Goal: Transaction & Acquisition: Purchase product/service

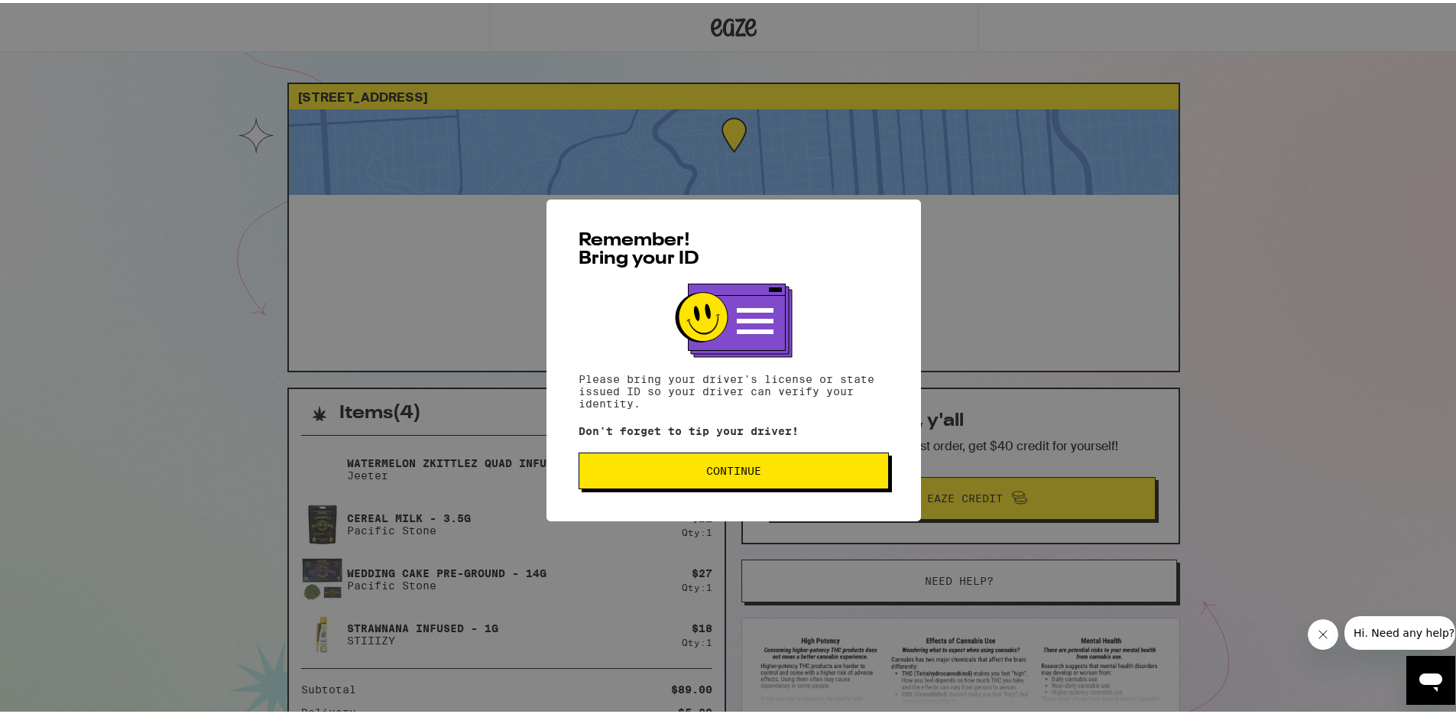
click at [706, 460] on button "Continue" at bounding box center [734, 467] width 310 height 37
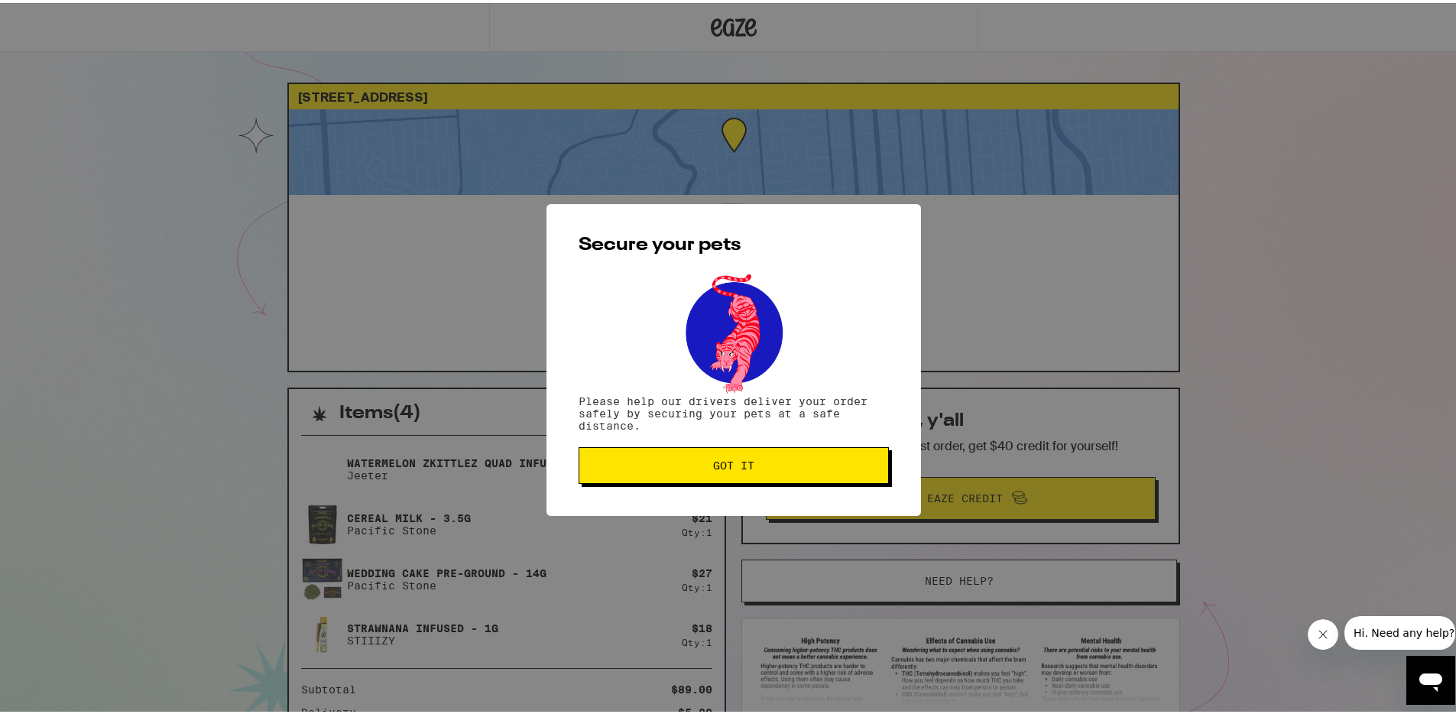
click at [744, 460] on span "Got it" at bounding box center [733, 462] width 41 height 11
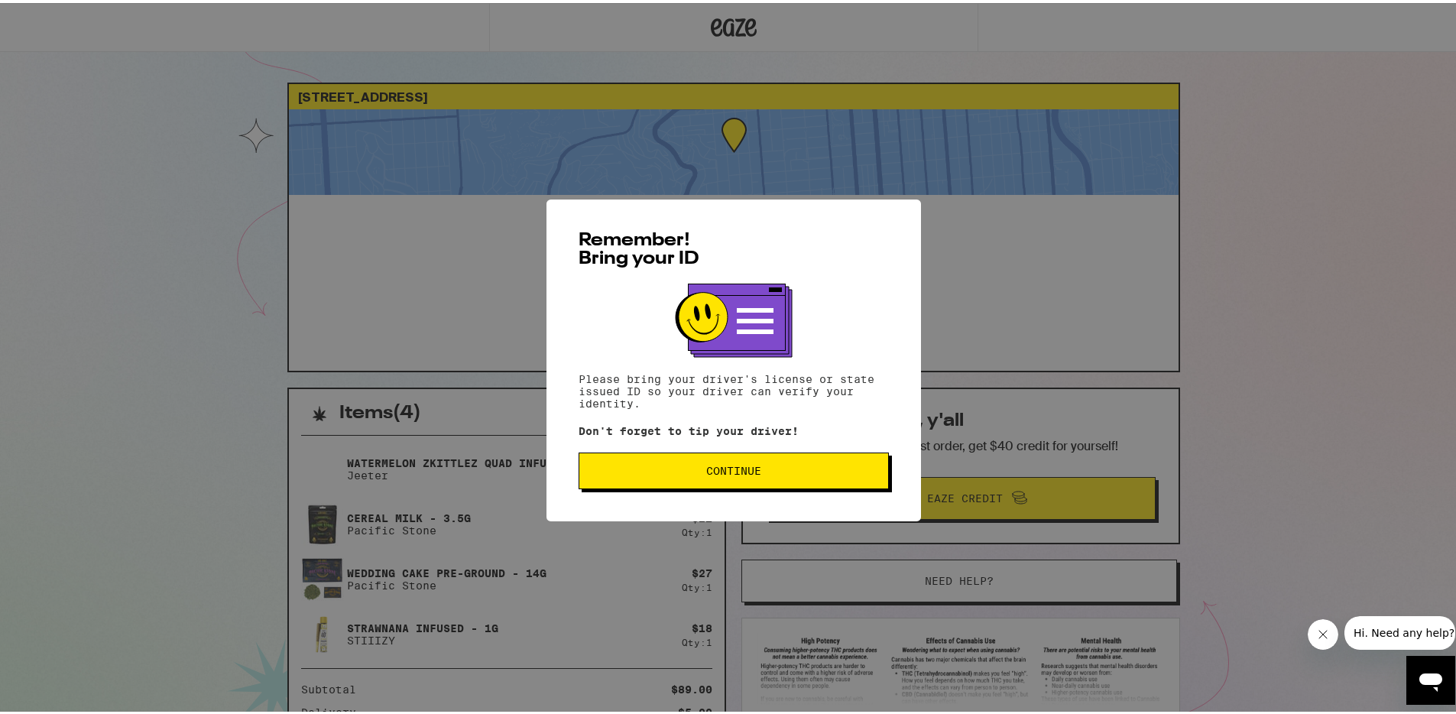
click at [695, 460] on button "Continue" at bounding box center [734, 467] width 310 height 37
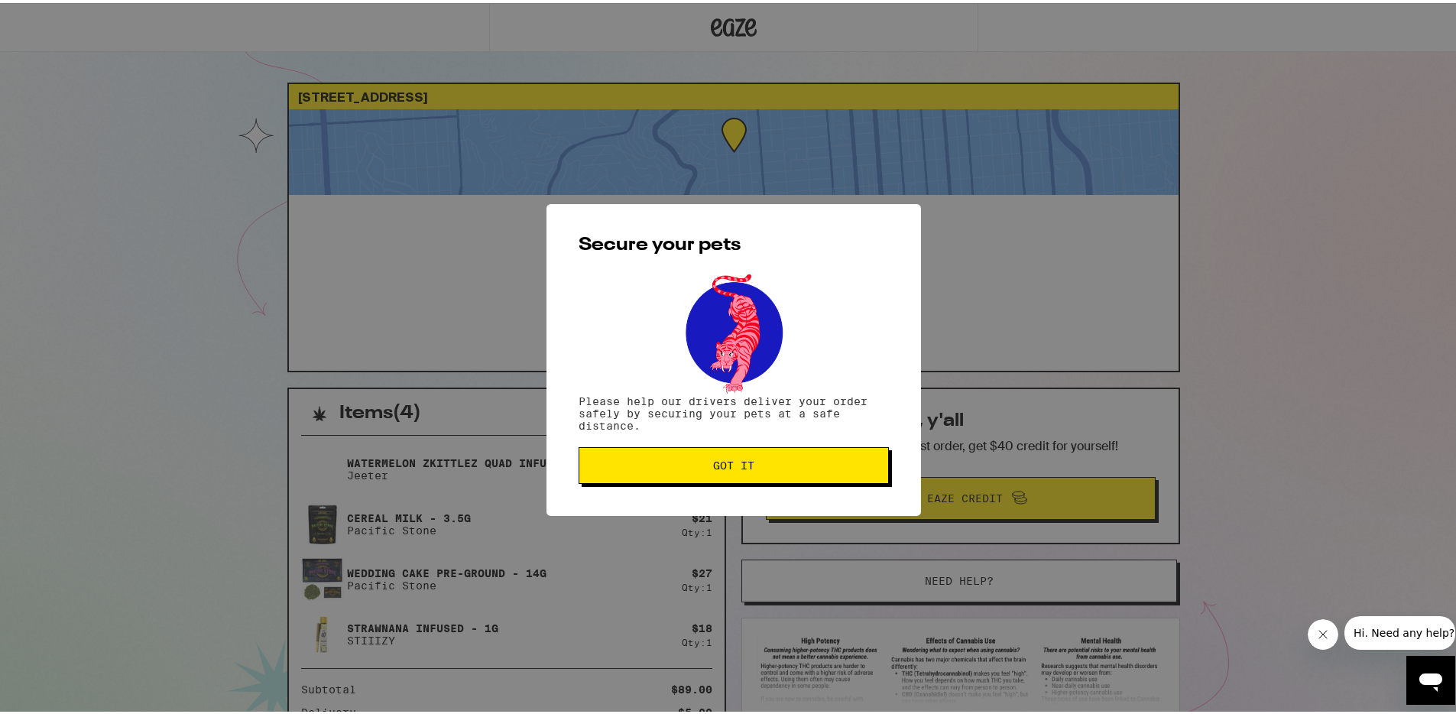
click at [692, 462] on span "Got it" at bounding box center [734, 462] width 284 height 11
